Goal: Task Accomplishment & Management: Manage account settings

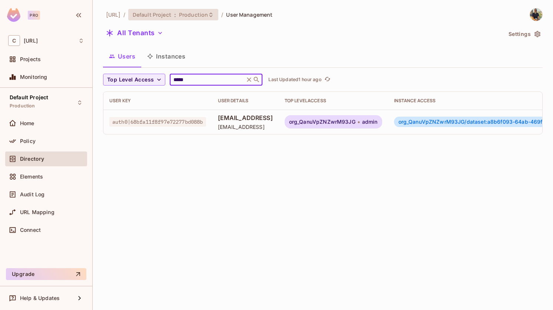
click at [214, 17] on icon at bounding box center [211, 15] width 6 height 6
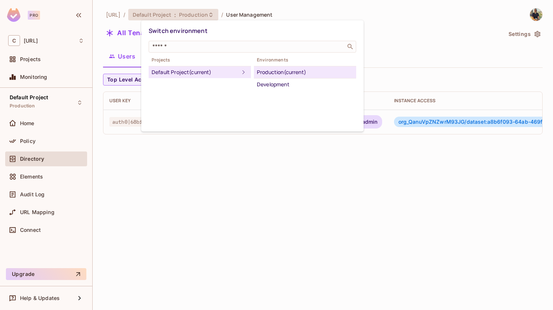
click at [400, 11] on div at bounding box center [276, 155] width 553 height 310
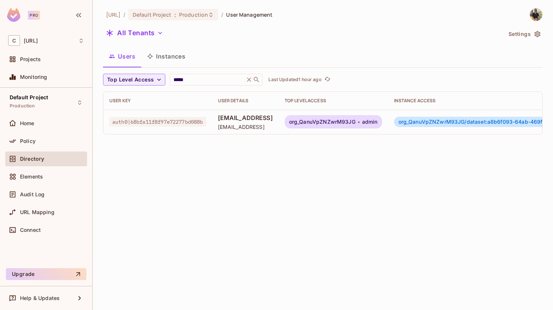
drag, startPoint x: 222, startPoint y: 116, endPoint x: 284, endPoint y: 118, distance: 62.3
click at [279, 118] on td "[EMAIL_ADDRESS] [EMAIL_ADDRESS]" at bounding box center [245, 122] width 67 height 24
copy span "[EMAIL_ADDRESS]"
click at [194, 13] on span "Production" at bounding box center [193, 14] width 29 height 7
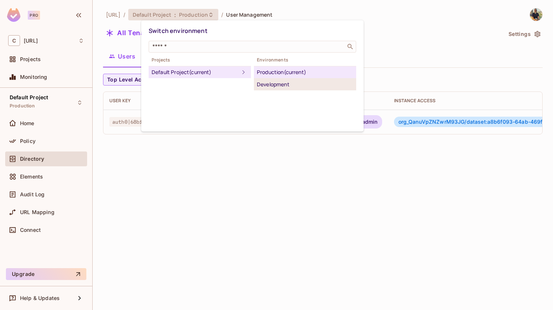
click at [266, 83] on div "Development" at bounding box center [305, 84] width 96 height 9
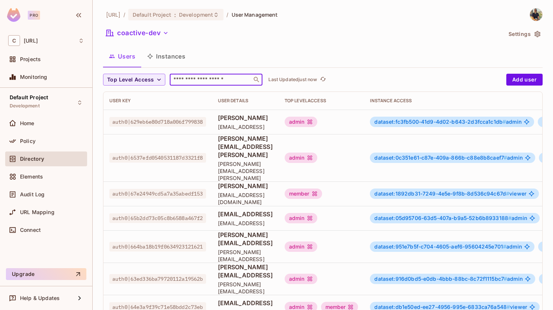
click at [217, 77] on input "text" at bounding box center [211, 79] width 78 height 7
paste input "**********"
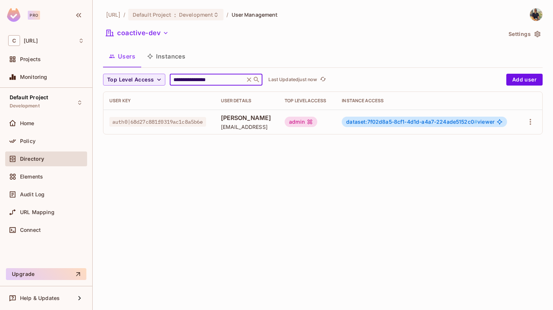
type input "**********"
click at [494, 157] on div "**********" at bounding box center [323, 155] width 460 height 310
click at [532, 120] on icon "button" at bounding box center [530, 121] width 9 height 9
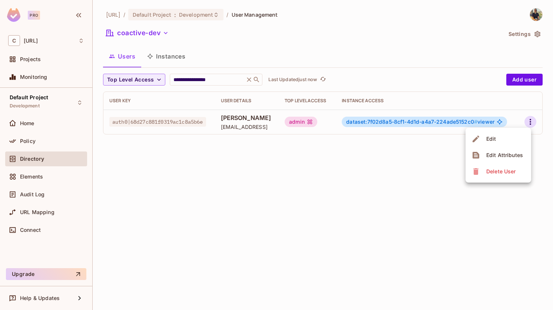
click at [406, 166] on div at bounding box center [276, 155] width 553 height 310
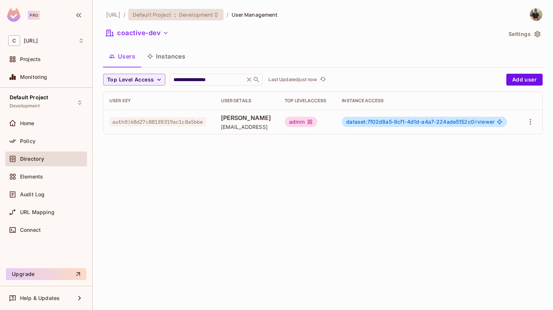
click at [219, 17] on icon at bounding box center [216, 15] width 6 height 6
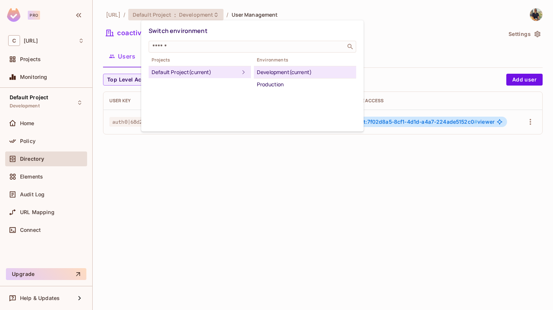
click at [317, 11] on div at bounding box center [276, 155] width 553 height 310
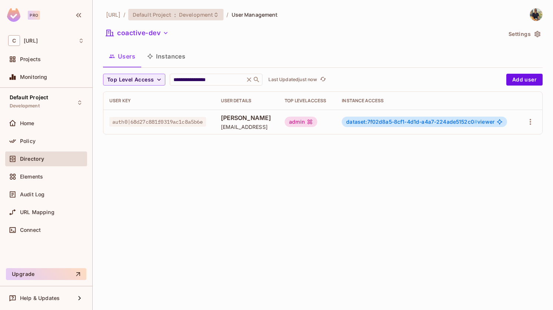
click at [224, 14] on div "Default Project : Development" at bounding box center [176, 14] width 96 height 11
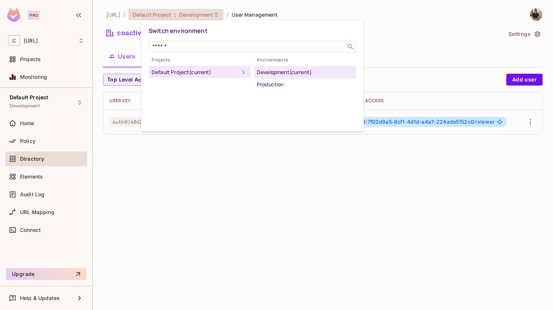
click at [376, 50] on div at bounding box center [276, 155] width 553 height 310
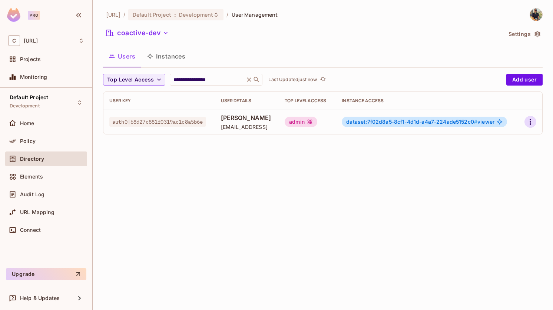
click at [528, 125] on icon "button" at bounding box center [530, 121] width 9 height 9
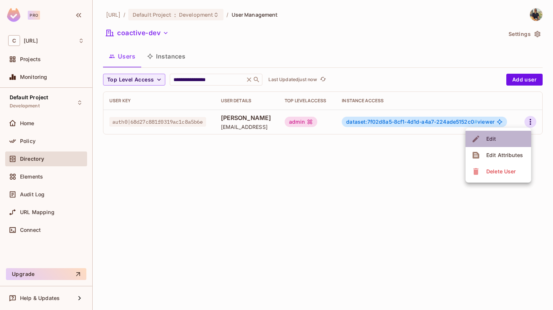
click at [496, 140] on span "Edit" at bounding box center [491, 139] width 14 height 12
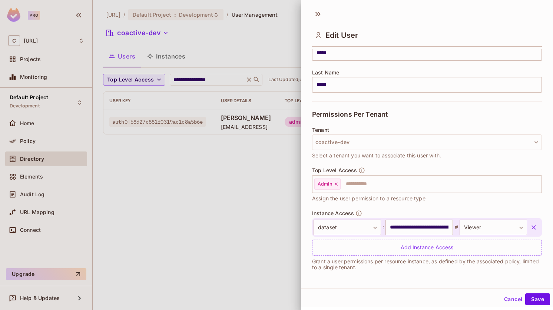
scroll to position [1, 0]
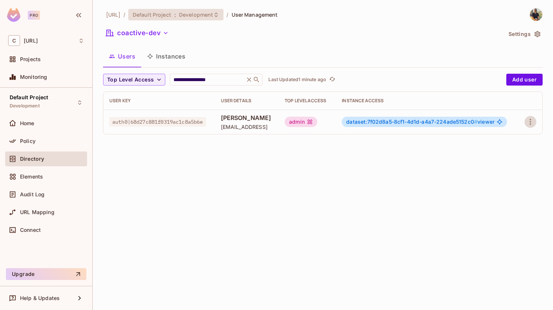
click at [219, 16] on icon at bounding box center [216, 15] width 6 height 6
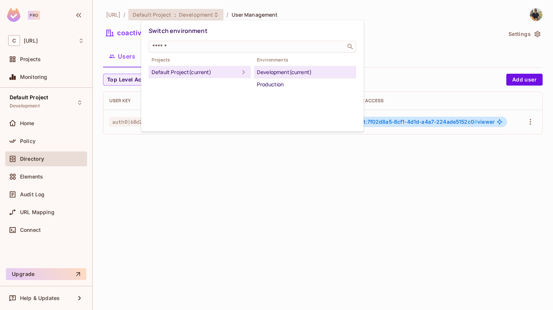
click at [531, 120] on div at bounding box center [276, 155] width 553 height 310
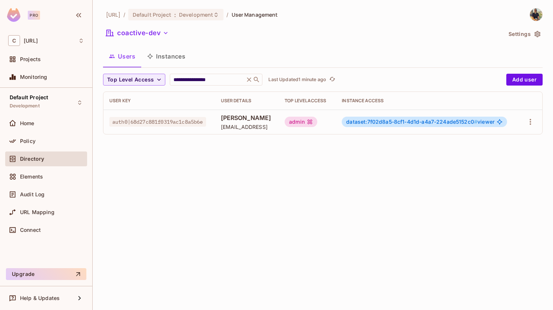
click at [530, 122] on icon "button" at bounding box center [529, 122] width 1 height 6
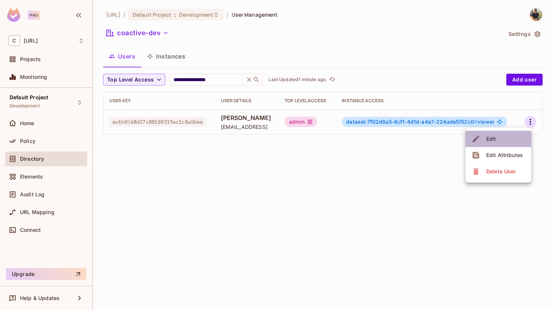
click at [486, 141] on div "Edit" at bounding box center [491, 138] width 10 height 7
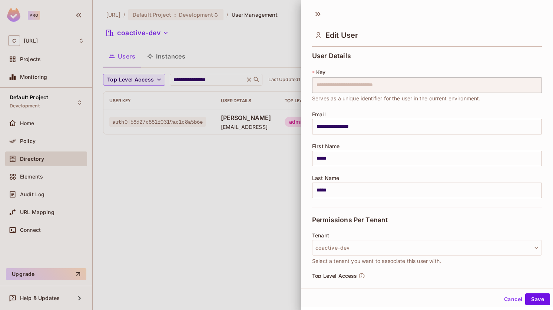
click at [217, 13] on div at bounding box center [276, 155] width 553 height 310
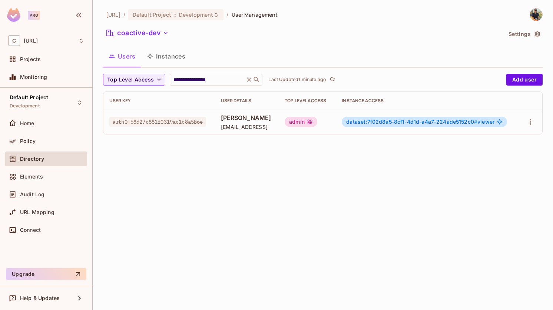
click at [213, 13] on span "Development" at bounding box center [196, 14] width 34 height 7
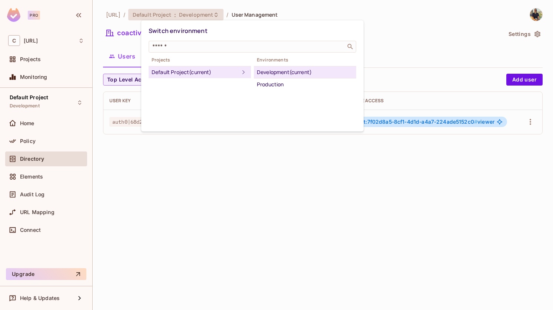
click at [387, 59] on div at bounding box center [276, 155] width 553 height 310
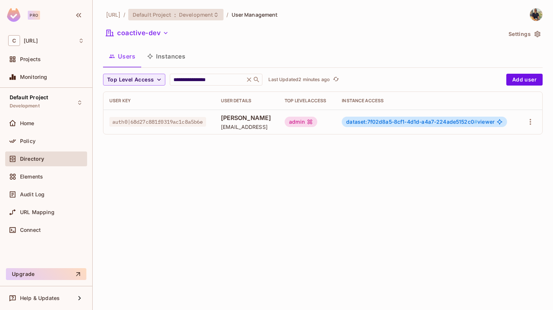
click at [224, 15] on div "Default Project : Development" at bounding box center [176, 14] width 96 height 11
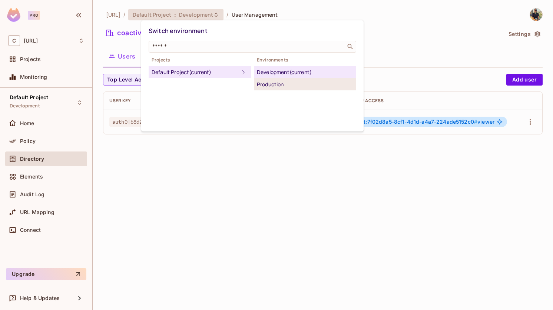
click at [280, 80] on div "Production" at bounding box center [305, 84] width 96 height 9
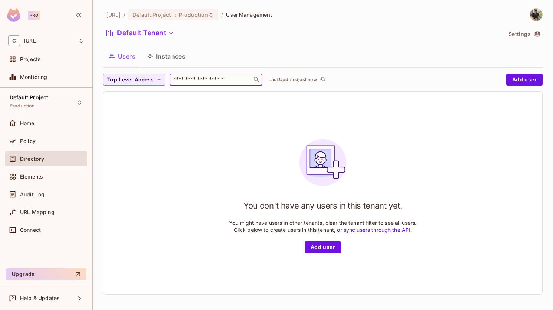
click at [224, 79] on input "text" at bounding box center [211, 79] width 78 height 7
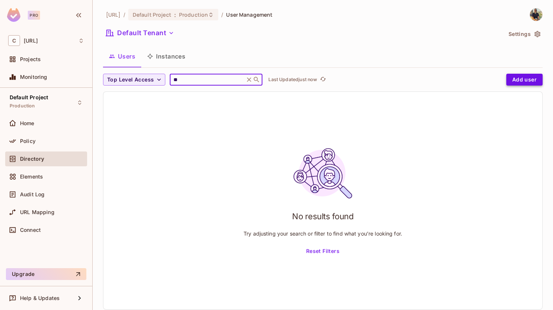
type input "*"
type input "*****"
click at [247, 80] on icon at bounding box center [248, 79] width 7 height 7
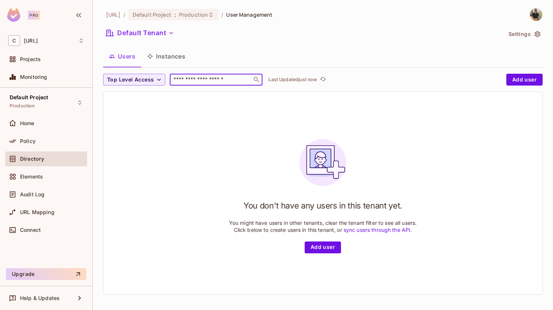
click at [215, 79] on input "text" at bounding box center [211, 79] width 78 height 7
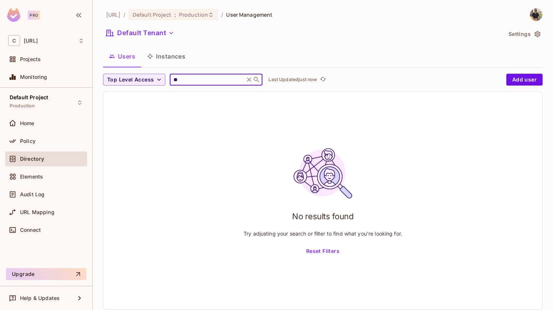
type input "*"
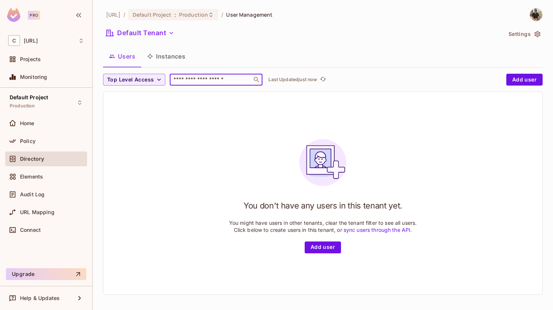
click at [266, 32] on div "Default Tenant" at bounding box center [302, 34] width 399 height 14
click at [218, 78] on input "text" at bounding box center [211, 79] width 78 height 7
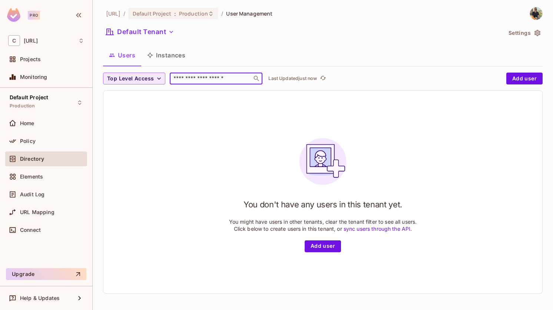
click at [154, 77] on button "Top Level Access" at bounding box center [134, 79] width 62 height 12
click at [205, 33] on div at bounding box center [276, 155] width 553 height 310
click at [239, 132] on div "You don't have any users in this tenant yet. You might have users in other tena…" at bounding box center [323, 192] width 188 height 120
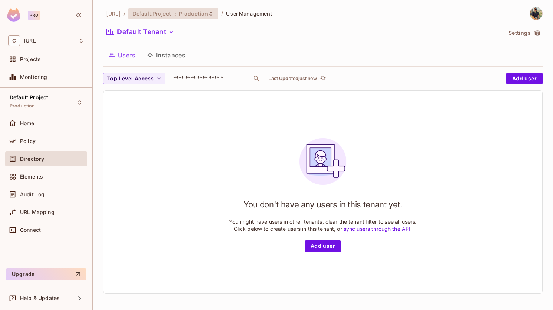
click at [208, 13] on span "Production" at bounding box center [193, 13] width 29 height 7
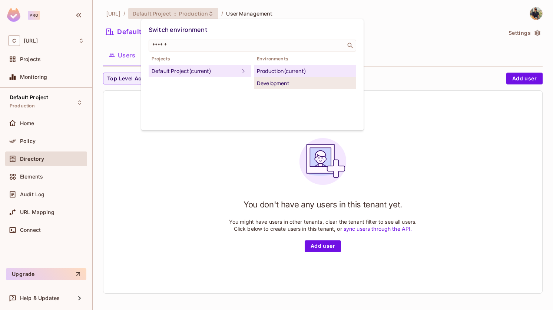
click at [266, 82] on div "Development" at bounding box center [305, 83] width 96 height 9
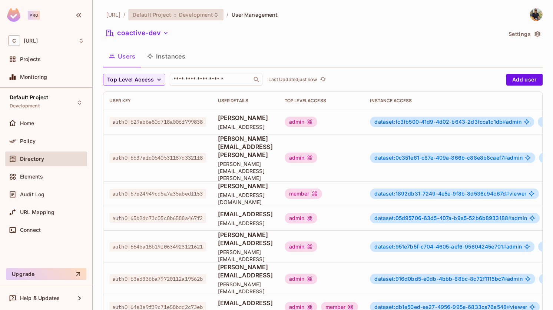
click at [219, 17] on icon at bounding box center [216, 15] width 6 height 6
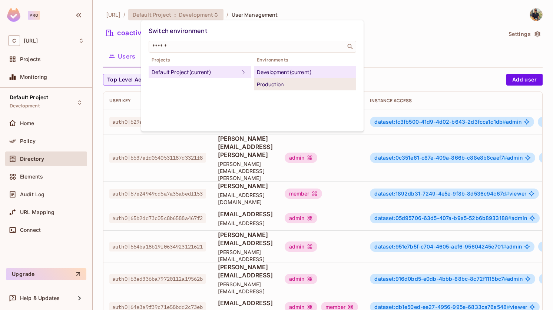
click at [270, 87] on div "Production" at bounding box center [305, 84] width 96 height 9
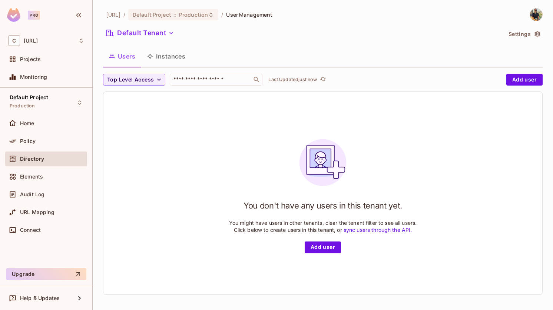
click at [268, 142] on div "You don't have any users in this tenant yet. You might have users in other tena…" at bounding box center [323, 193] width 188 height 120
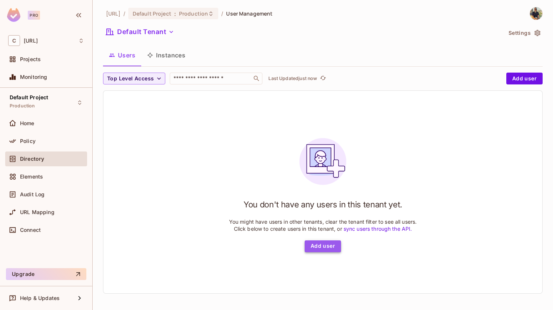
click at [319, 246] on button "Add user" at bounding box center [322, 246] width 36 height 12
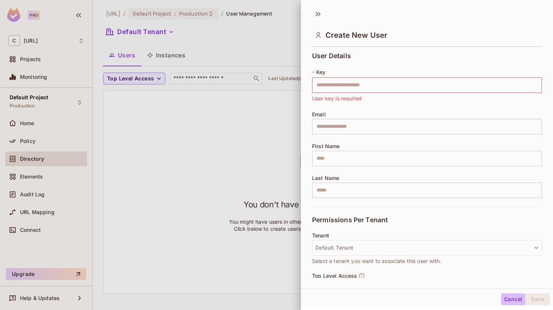
click at [503, 302] on button "Cancel" at bounding box center [513, 299] width 24 height 12
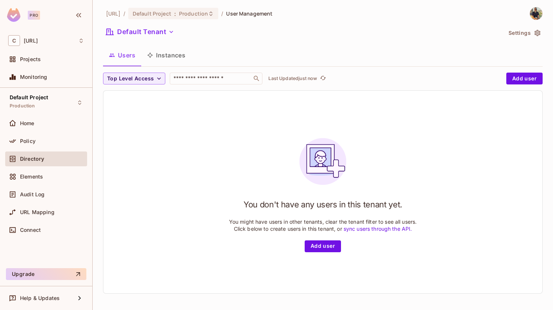
click at [531, 19] on img at bounding box center [536, 13] width 12 height 12
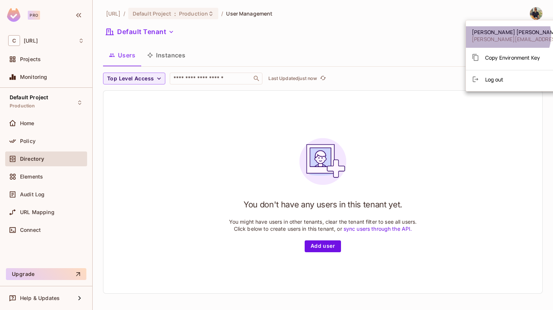
click at [507, 35] on span "[PERSON_NAME]" at bounding box center [516, 32] width 89 height 7
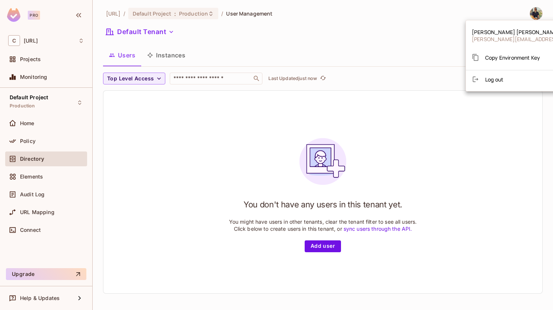
click at [50, 40] on div at bounding box center [276, 155] width 553 height 310
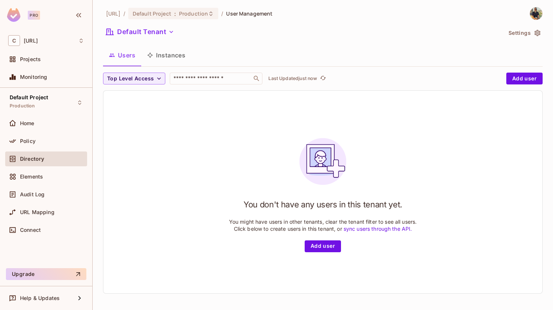
click at [271, 11] on span "User Management" at bounding box center [249, 13] width 46 height 7
click at [520, 33] on button "Settings" at bounding box center [523, 33] width 37 height 12
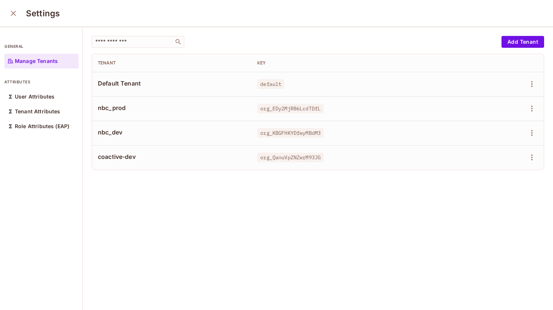
click at [446, 213] on div "​ Add Tenant Tenant Key Default Tenant default nbc_prod org_EDy2MjR86LcdTDfL nb…" at bounding box center [318, 169] width 470 height 284
drag, startPoint x: 317, startPoint y: 158, endPoint x: 251, endPoint y: 160, distance: 65.6
click at [257, 160] on span "org_QanuVpZNZwrM93JG" at bounding box center [290, 158] width 66 height 10
copy span "org_QanuVpZNZwrM93JG"
click at [332, 193] on div "​ Add Tenant Tenant Key Default Tenant default nbc_prod org_EDy2MjR86LcdTDfL nb…" at bounding box center [318, 169] width 470 height 284
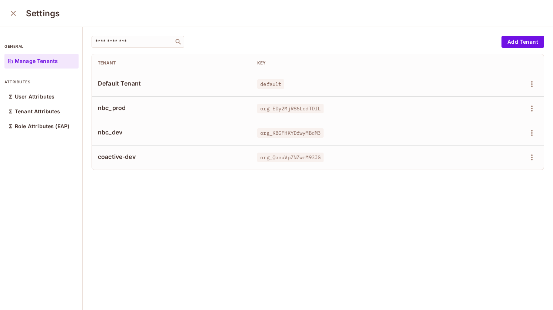
click at [10, 14] on icon "close" at bounding box center [13, 13] width 9 height 9
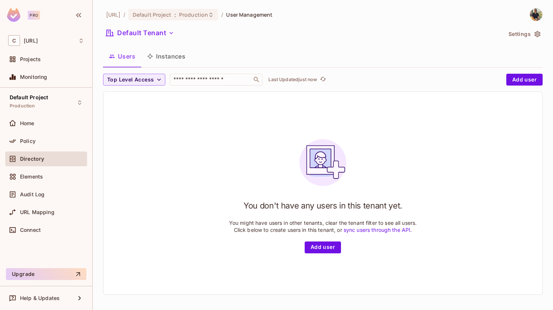
click at [219, 140] on div "You don't have any users in this tenant yet. You might have users in other tena…" at bounding box center [322, 193] width 439 height 203
click at [171, 17] on span "Default Project" at bounding box center [152, 14] width 39 height 7
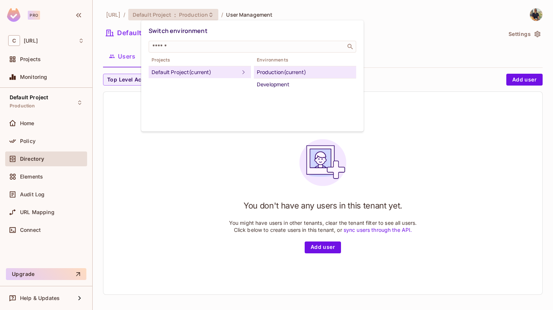
click at [134, 130] on div at bounding box center [276, 155] width 553 height 310
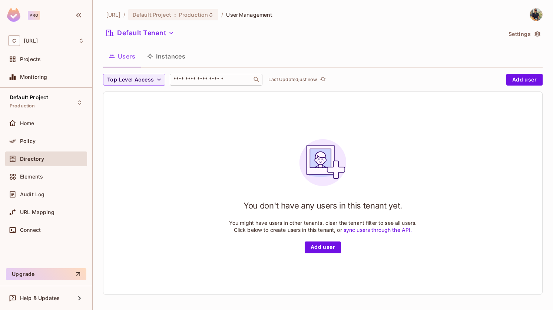
click at [185, 81] on input "text" at bounding box center [211, 79] width 78 height 7
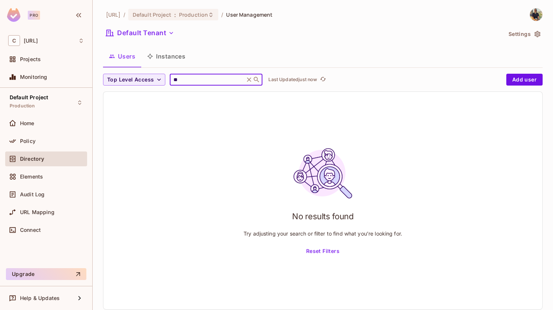
type input "*"
type input "**********"
click at [317, 254] on button "Reset Filters" at bounding box center [322, 251] width 39 height 12
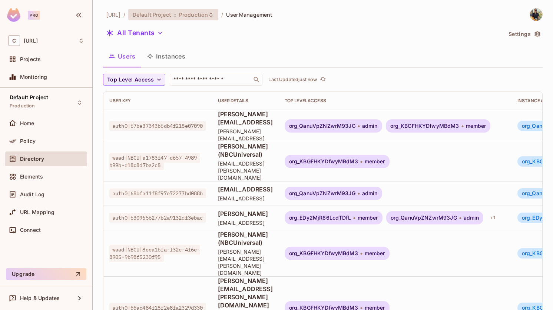
click at [214, 16] on icon at bounding box center [211, 15] width 6 height 6
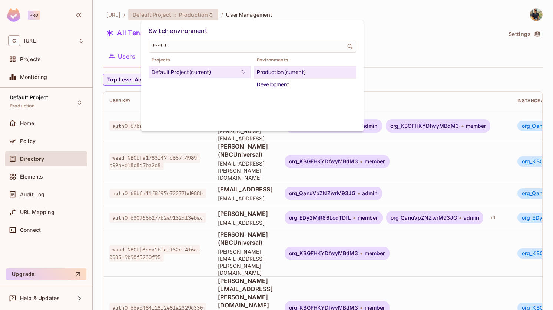
click at [316, 12] on div at bounding box center [276, 155] width 553 height 310
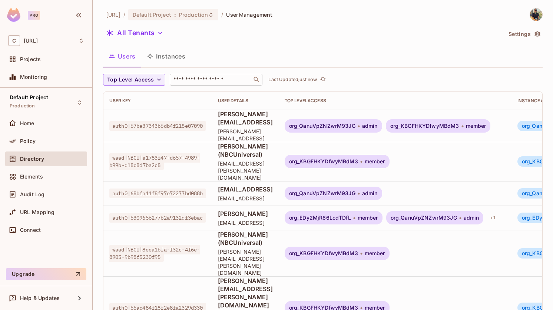
click at [234, 75] on div "​" at bounding box center [216, 80] width 93 height 12
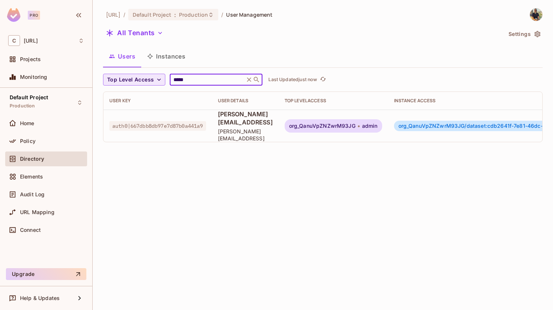
drag, startPoint x: 203, startPoint y: 81, endPoint x: 160, endPoint y: 77, distance: 43.2
click at [160, 77] on div "Top Level Access ***** ​ Last Updated just now" at bounding box center [321, 80] width 436 height 12
type input "*****"
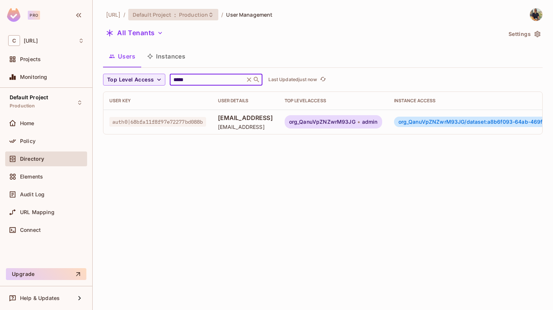
click at [218, 11] on div "Default Project : Production" at bounding box center [173, 14] width 90 height 11
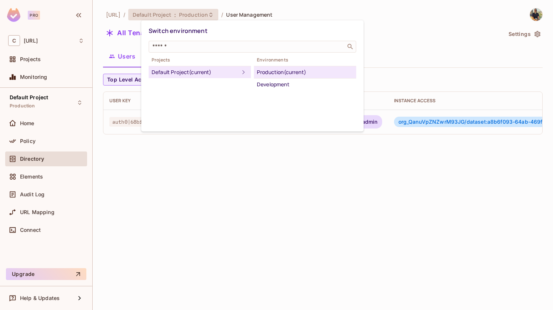
click at [262, 71] on div "Production (current)" at bounding box center [305, 72] width 96 height 9
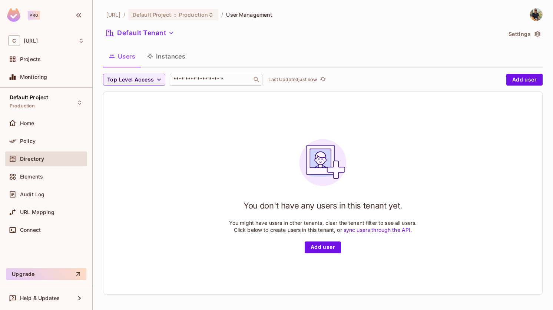
click at [214, 84] on div "​" at bounding box center [216, 80] width 93 height 12
type input "*****"
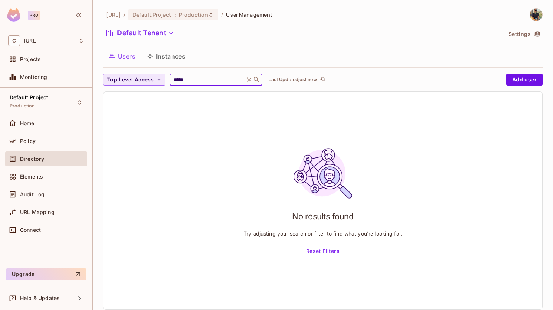
drag, startPoint x: 194, startPoint y: 79, endPoint x: 151, endPoint y: 77, distance: 42.6
click at [151, 77] on div "Top Level Access ***** ​ Last Updated just now" at bounding box center [302, 80] width 399 height 12
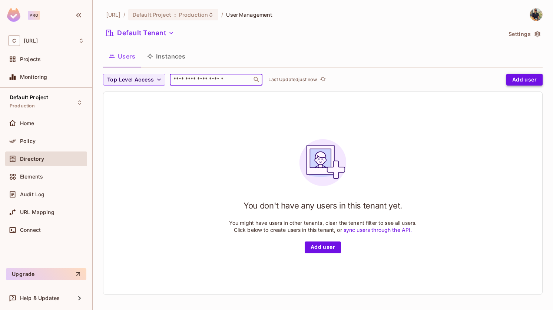
click at [532, 78] on button "Add user" at bounding box center [524, 80] width 36 height 12
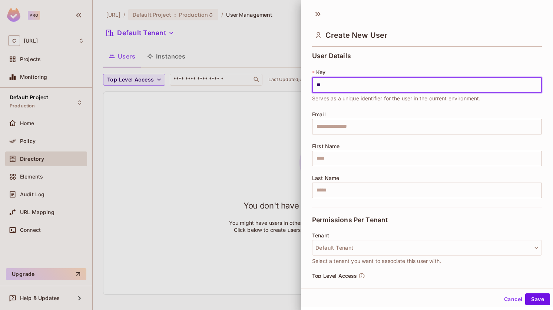
type input "*"
type input "**********"
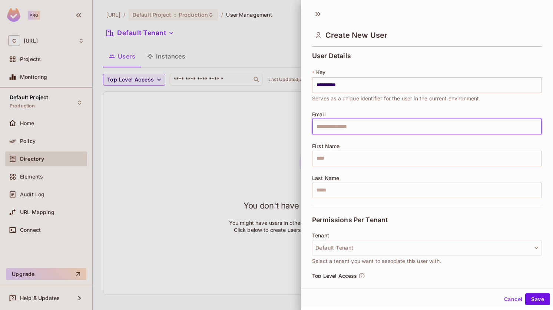
click at [353, 129] on input "text" at bounding box center [427, 127] width 230 height 16
type input "**********"
click at [356, 157] on input "text" at bounding box center [427, 159] width 230 height 16
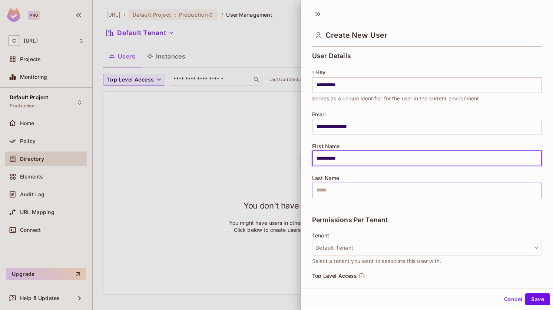
type input "**********"
click at [349, 194] on input "text" at bounding box center [427, 191] width 230 height 16
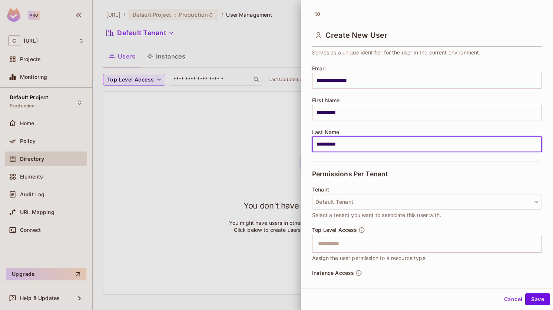
scroll to position [64, 0]
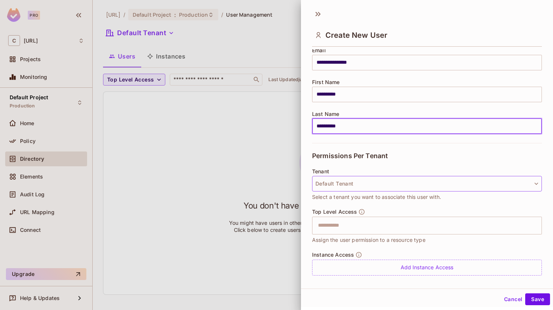
type input "**********"
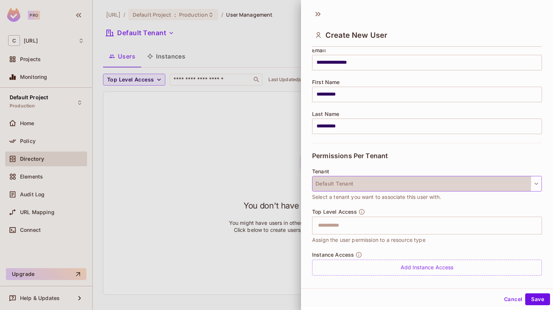
click at [379, 181] on button "Default Tenant" at bounding box center [427, 184] width 230 height 16
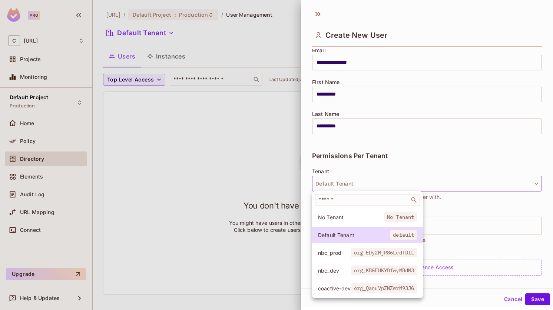
click at [332, 286] on span "coactive-dev" at bounding box center [334, 288] width 33 height 7
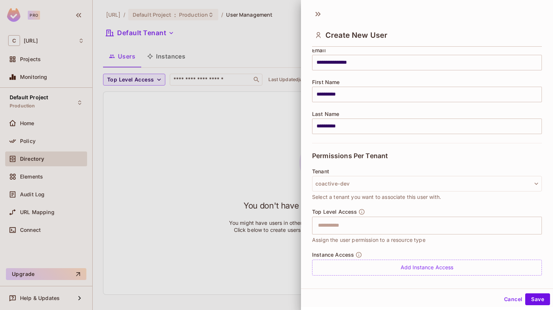
scroll to position [1, 0]
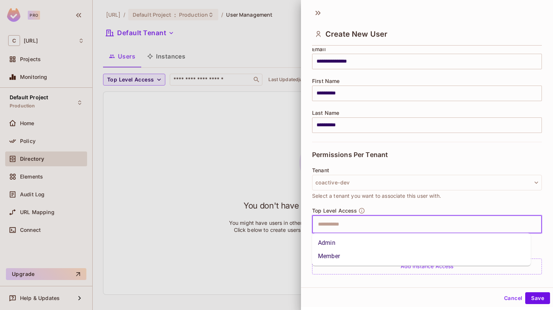
click at [360, 227] on input "text" at bounding box center [420, 224] width 214 height 15
click at [346, 256] on li "Member" at bounding box center [421, 256] width 219 height 13
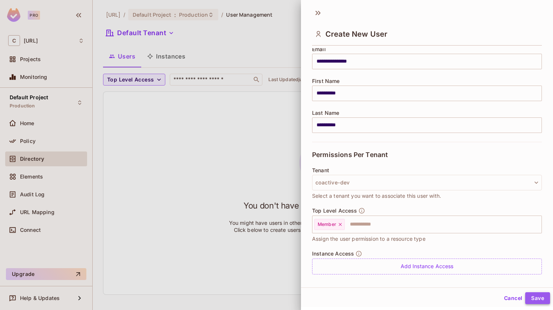
click at [540, 300] on button "Save" at bounding box center [537, 298] width 25 height 12
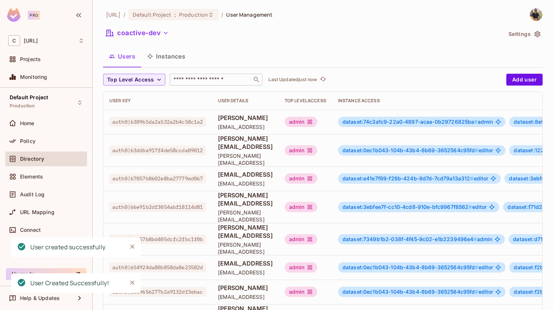
click at [218, 82] on input "text" at bounding box center [211, 79] width 78 height 7
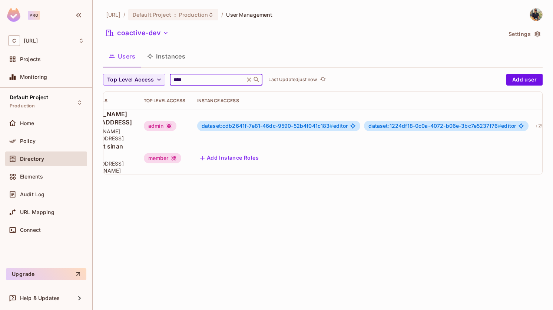
scroll to position [0, 179]
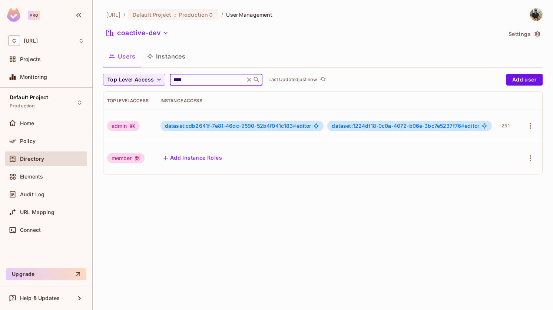
click at [535, 152] on div at bounding box center [530, 158] width 12 height 12
click at [532, 154] on icon "button" at bounding box center [530, 158] width 9 height 9
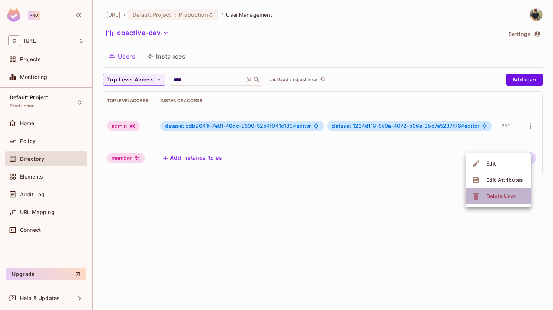
click at [510, 192] on span "Delete User" at bounding box center [501, 196] width 34 height 12
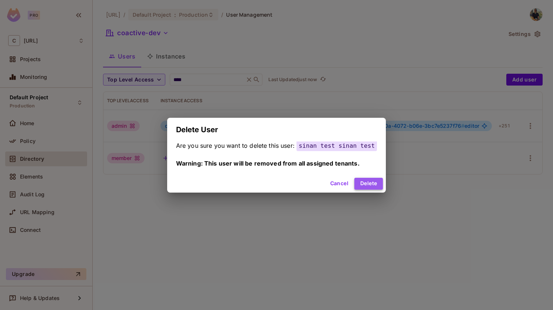
click at [371, 180] on button "Delete" at bounding box center [368, 184] width 29 height 12
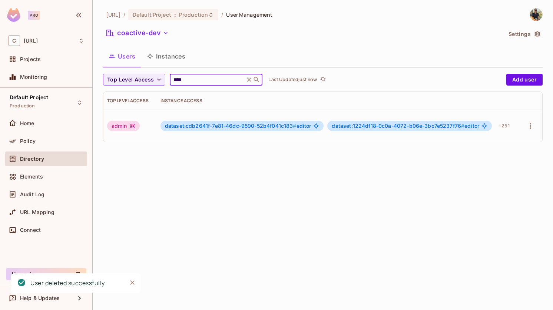
drag, startPoint x: 192, startPoint y: 79, endPoint x: 153, endPoint y: 73, distance: 39.5
click at [153, 73] on div "[URL] / Default Project : Production / User Management coactive-dev Settings Us…" at bounding box center [322, 78] width 439 height 140
type input "*****"
